Goal: Transaction & Acquisition: Purchase product/service

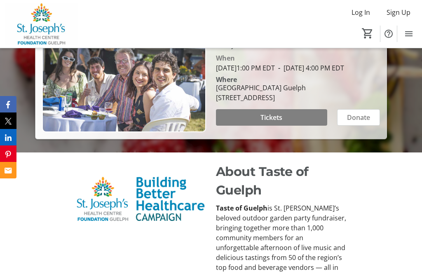
scroll to position [204, 0]
click at [293, 128] on span at bounding box center [271, 118] width 111 height 20
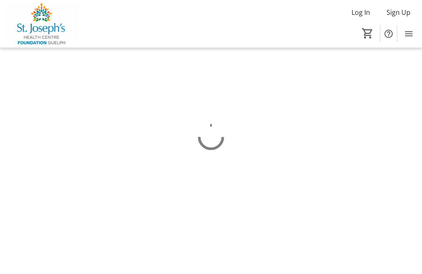
scroll to position [26, 0]
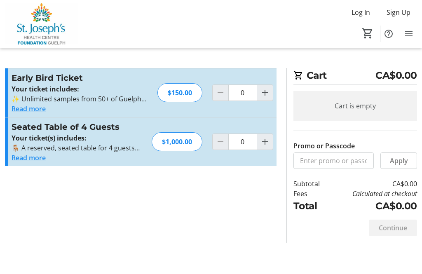
click at [25, 104] on button "Read more" at bounding box center [29, 109] width 34 height 10
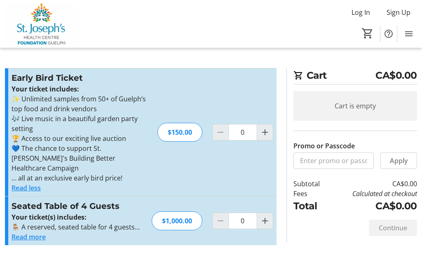
click at [22, 183] on button "Read less" at bounding box center [26, 188] width 29 height 10
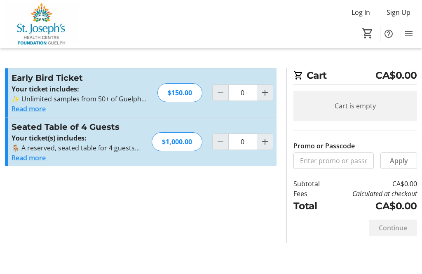
click at [266, 134] on span "Increment by one" at bounding box center [265, 142] width 16 height 16
type input "1"
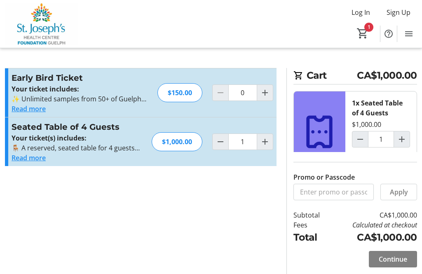
click at [391, 254] on span "Continue" at bounding box center [393, 259] width 28 height 10
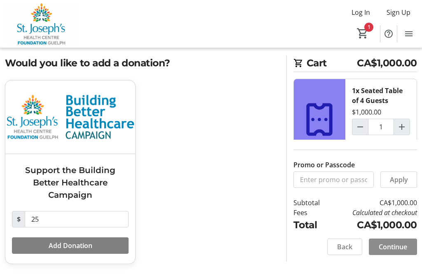
click at [396, 247] on span at bounding box center [393, 247] width 48 height 20
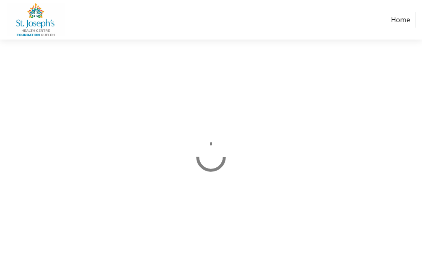
select select "CA"
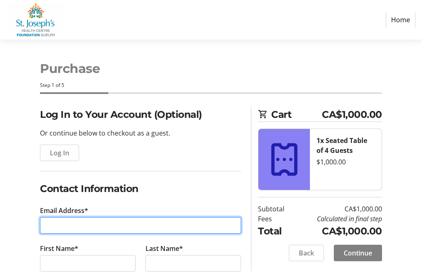
click at [91, 223] on input "Email Address*" at bounding box center [140, 225] width 201 height 16
type input "[PERSON_NAME][EMAIL_ADDRESS][DOMAIN_NAME]"
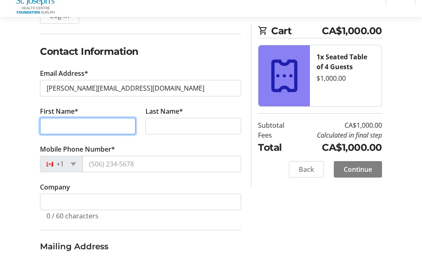
scroll to position [115, 0]
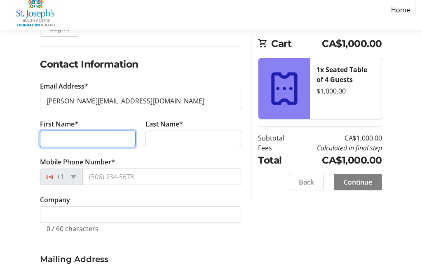
type input "[PERSON_NAME]"
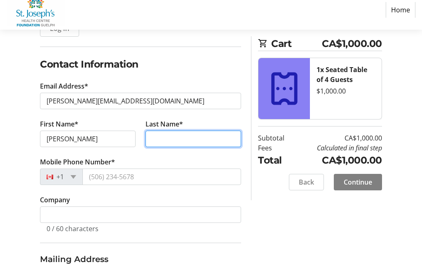
type input "[PERSON_NAME]"
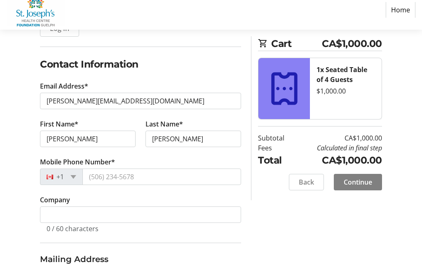
scroll to position [125, 0]
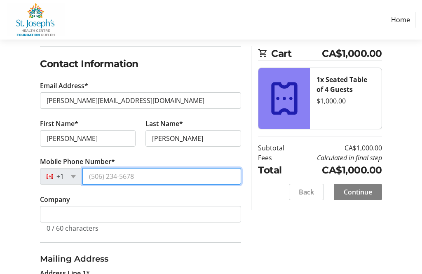
click at [152, 178] on input "Mobile Phone Number*" at bounding box center [161, 176] width 159 height 16
type input "[PHONE_NUMBER]"
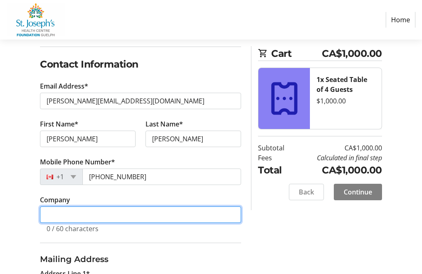
click at [126, 215] on input "Company" at bounding box center [140, 214] width 201 height 16
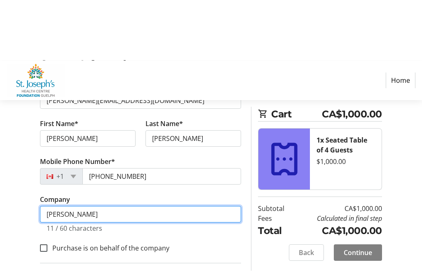
scroll to position [188, 0]
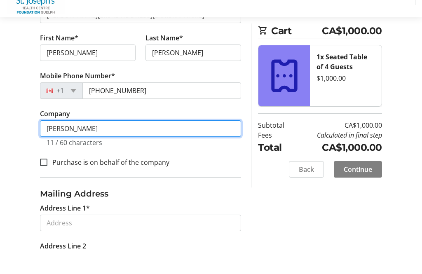
type input "[PERSON_NAME]"
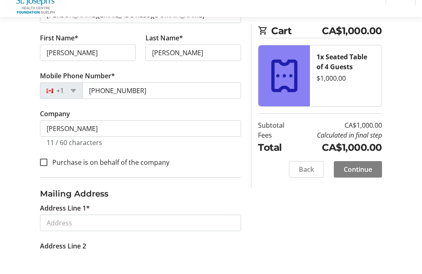
click at [46, 181] on input "Purchase is on behalf of the company" at bounding box center [43, 184] width 7 height 7
checkbox input "true"
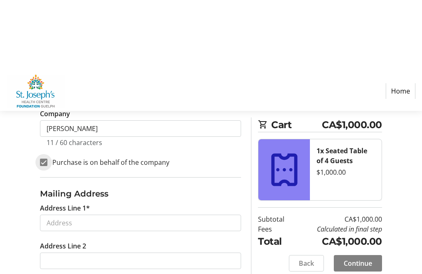
scroll to position [284, 0]
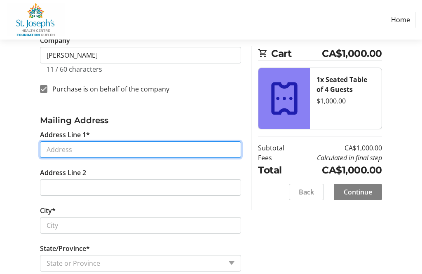
click at [102, 151] on input "Address Line 1*" at bounding box center [140, 149] width 201 height 16
type input "[STREET_ADDRESS]"
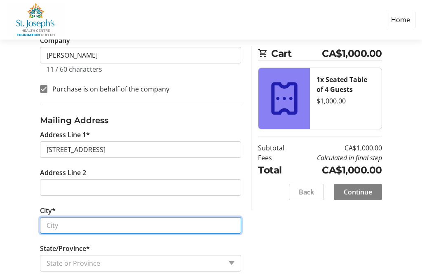
type input "Guelph"
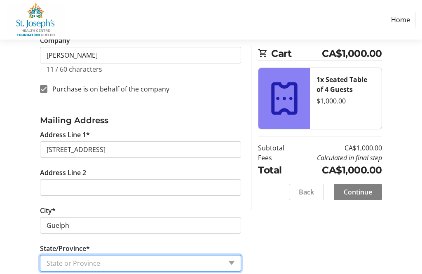
select select "ON"
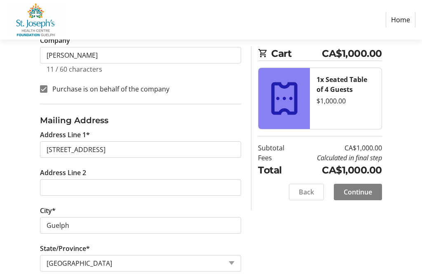
type input "N1H 3V8"
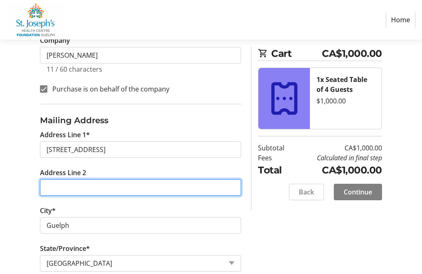
scroll to position [373, 0]
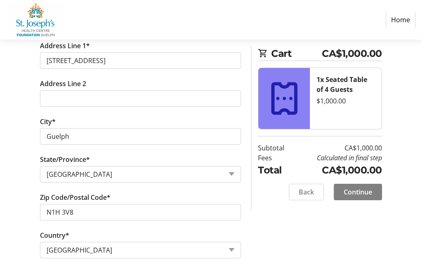
click at [365, 190] on span "Continue" at bounding box center [358, 192] width 28 height 10
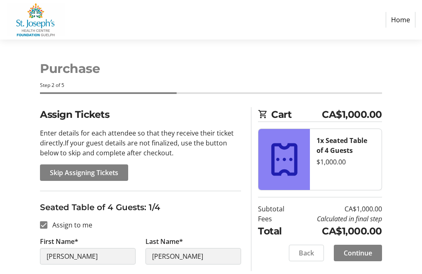
click at [96, 175] on span "Skip Assigning Tickets" at bounding box center [84, 173] width 68 height 10
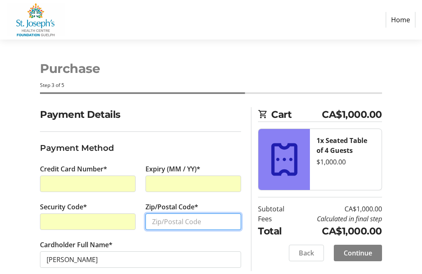
click at [204, 214] on input "Zip/Postal Code*" at bounding box center [193, 221] width 96 height 16
type input "N1H 3V8"
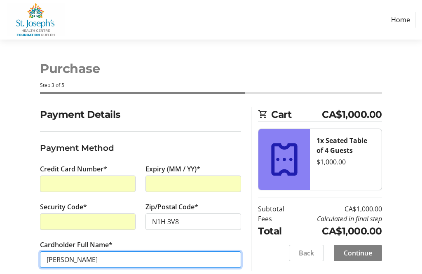
scroll to position [23, 0]
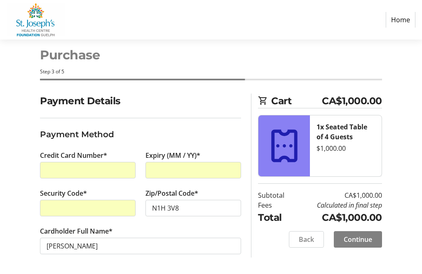
click at [366, 234] on span "Continue" at bounding box center [358, 239] width 28 height 10
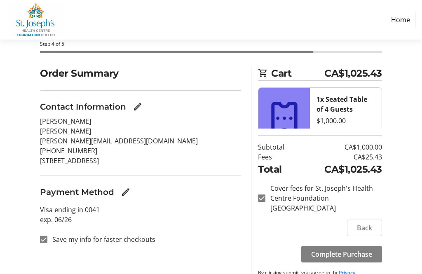
scroll to position [44, 0]
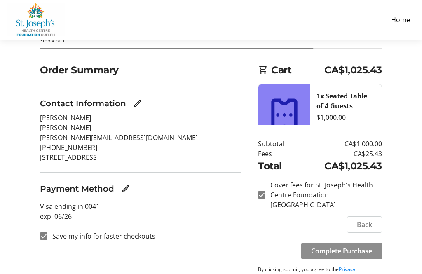
click at [357, 256] on span "Complete Purchase" at bounding box center [341, 251] width 61 height 10
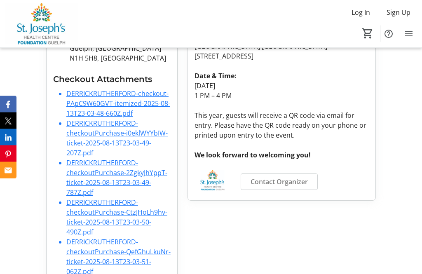
scroll to position [254, 0]
